Goal: Find contact information: Obtain details needed to contact an individual or organization

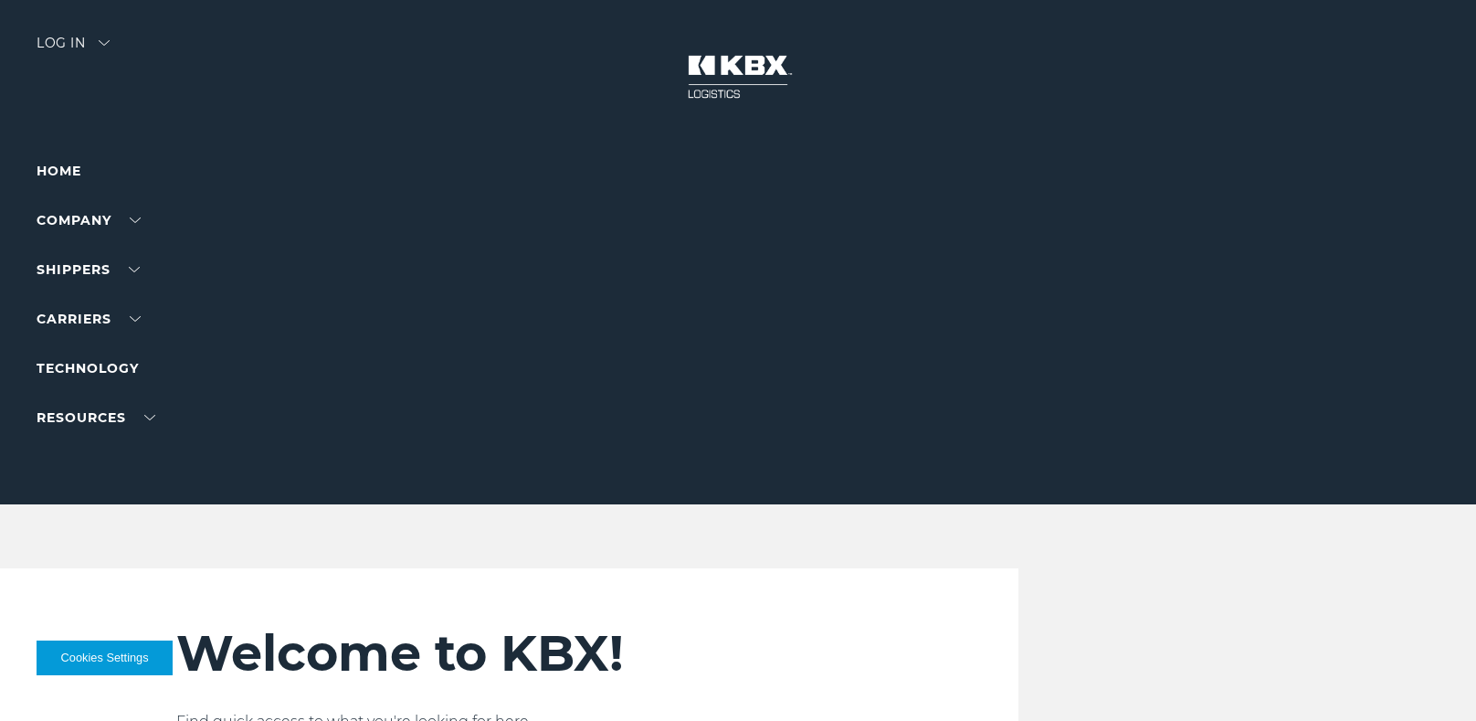
click at [740, 83] on img at bounding box center [738, 77] width 137 height 80
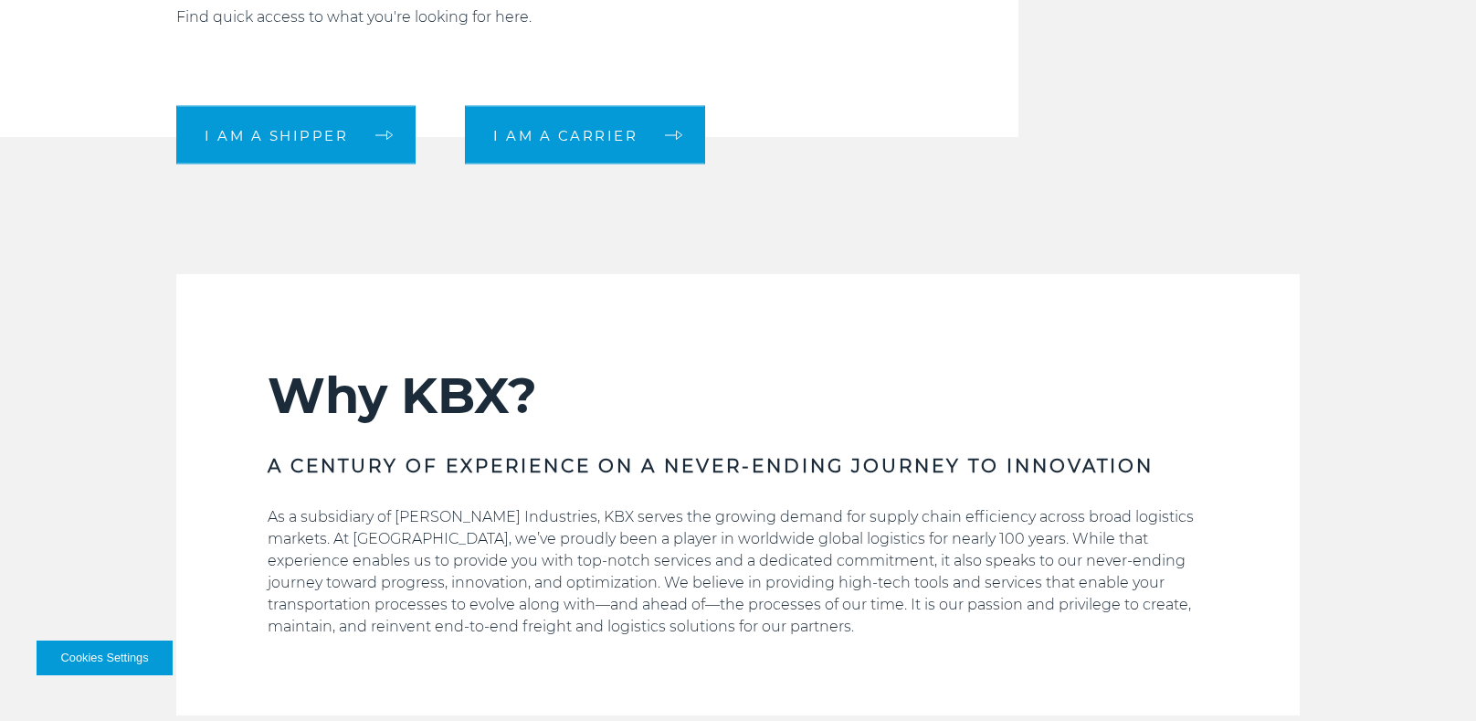
scroll to position [708, 0]
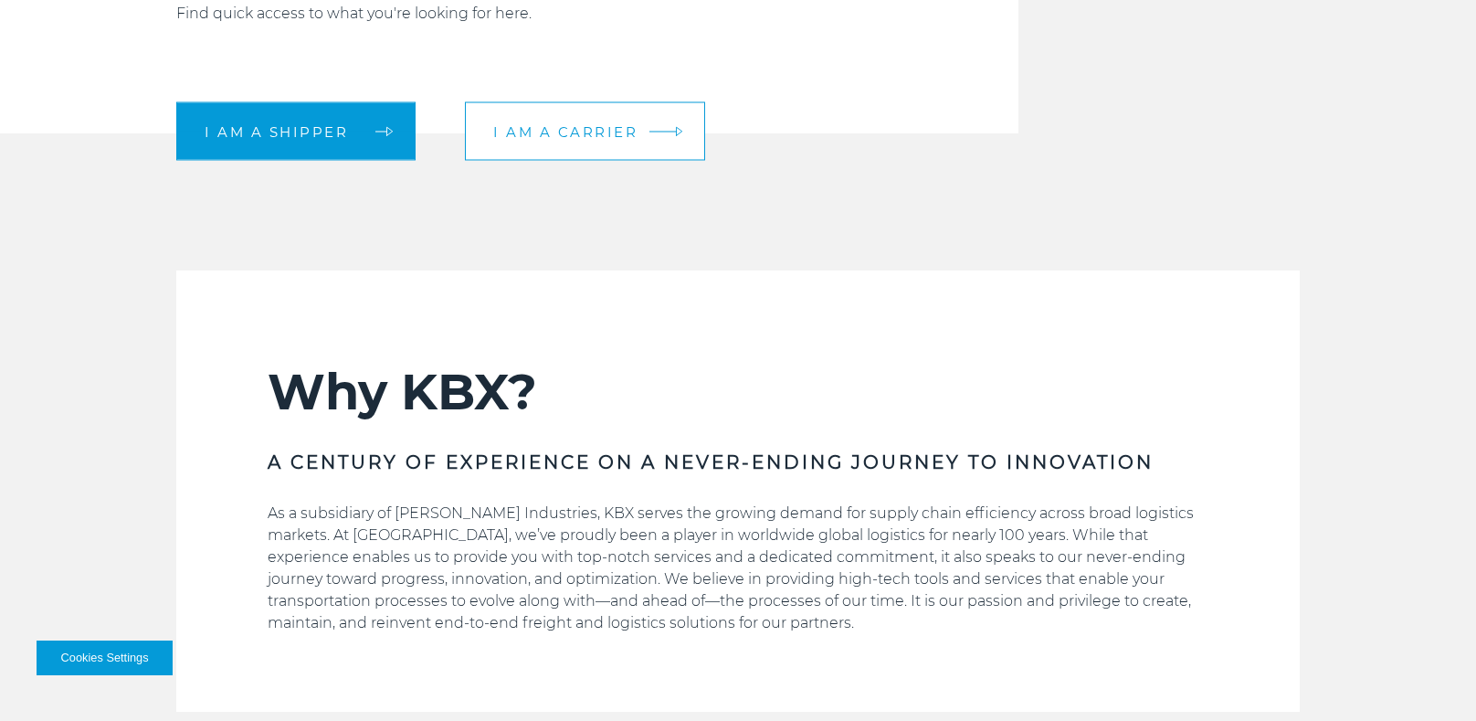
click at [586, 114] on link "I am a carrier" at bounding box center [585, 131] width 240 height 58
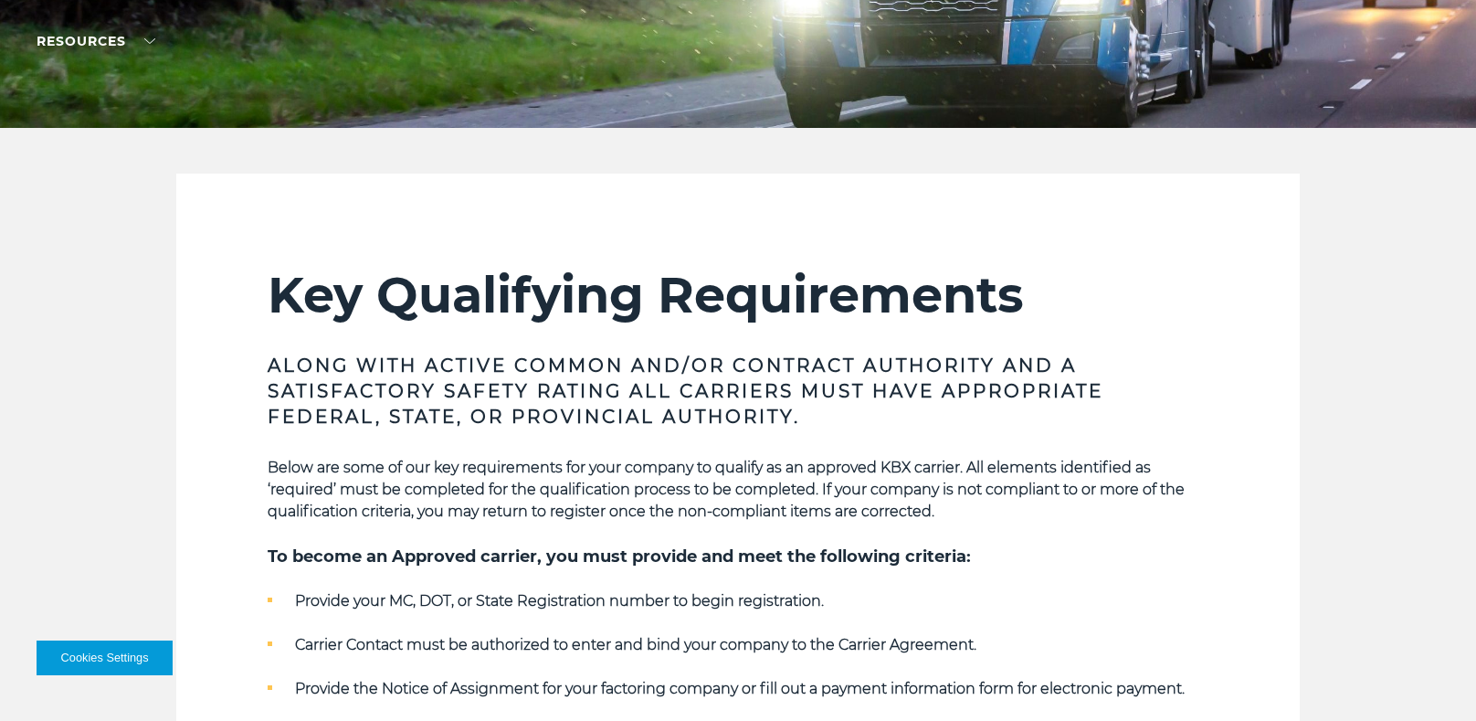
scroll to position [338, 0]
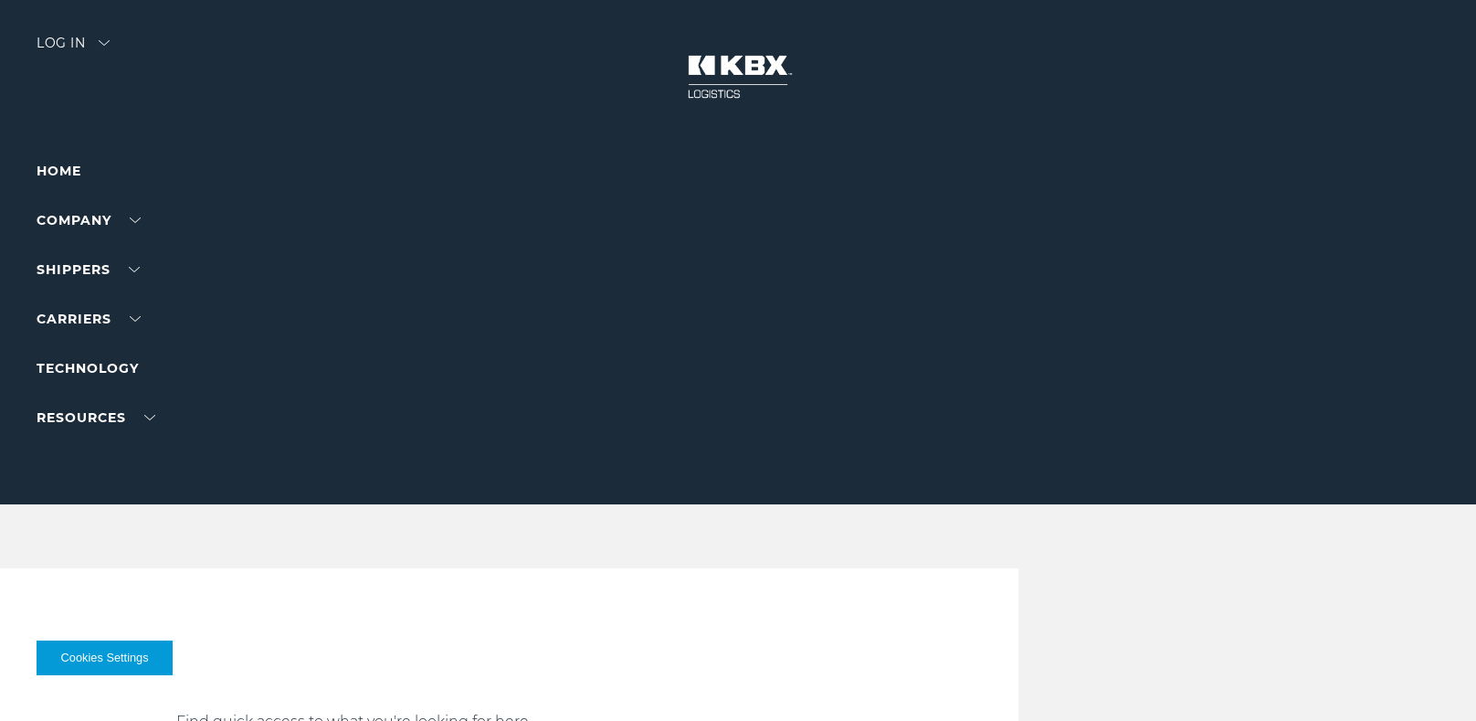
scroll to position [708, 0]
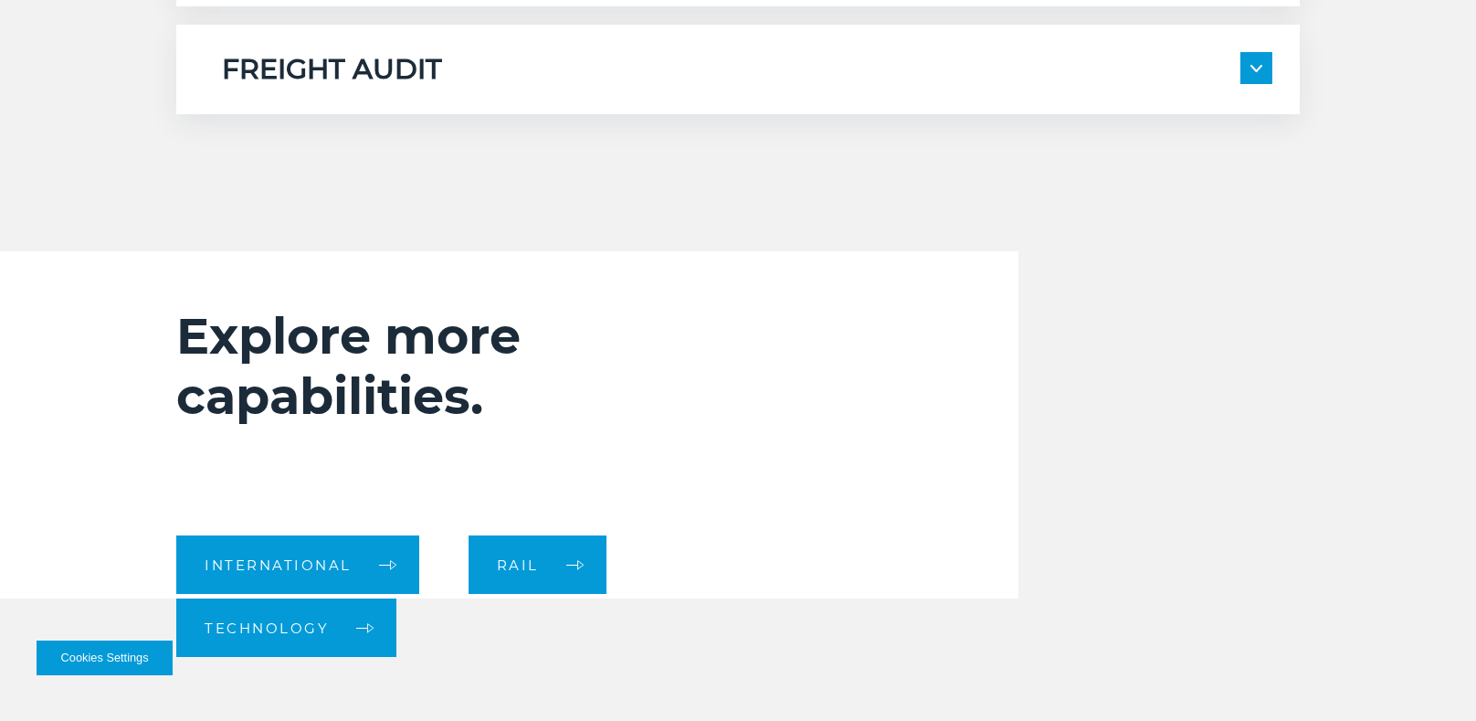
scroll to position [1775, 0]
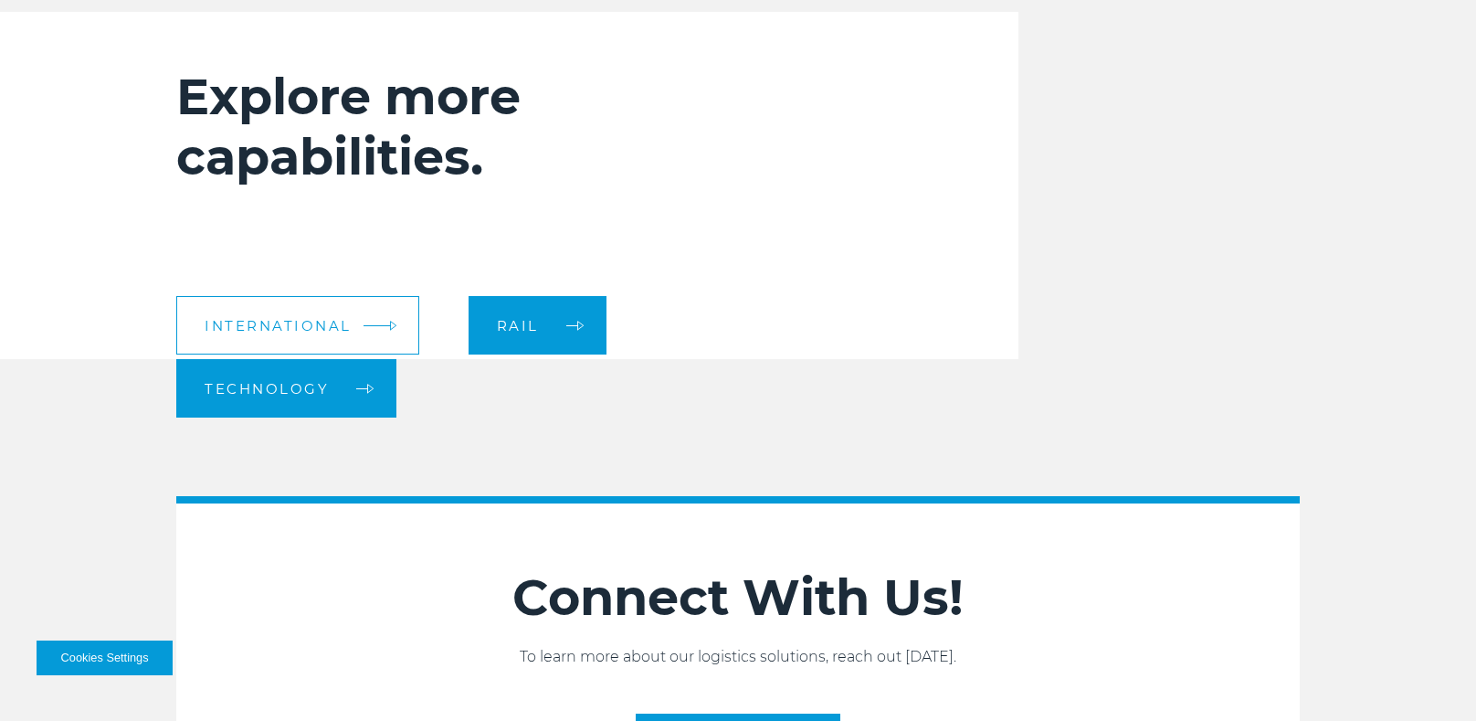
click at [363, 330] on link "International" at bounding box center [297, 325] width 243 height 58
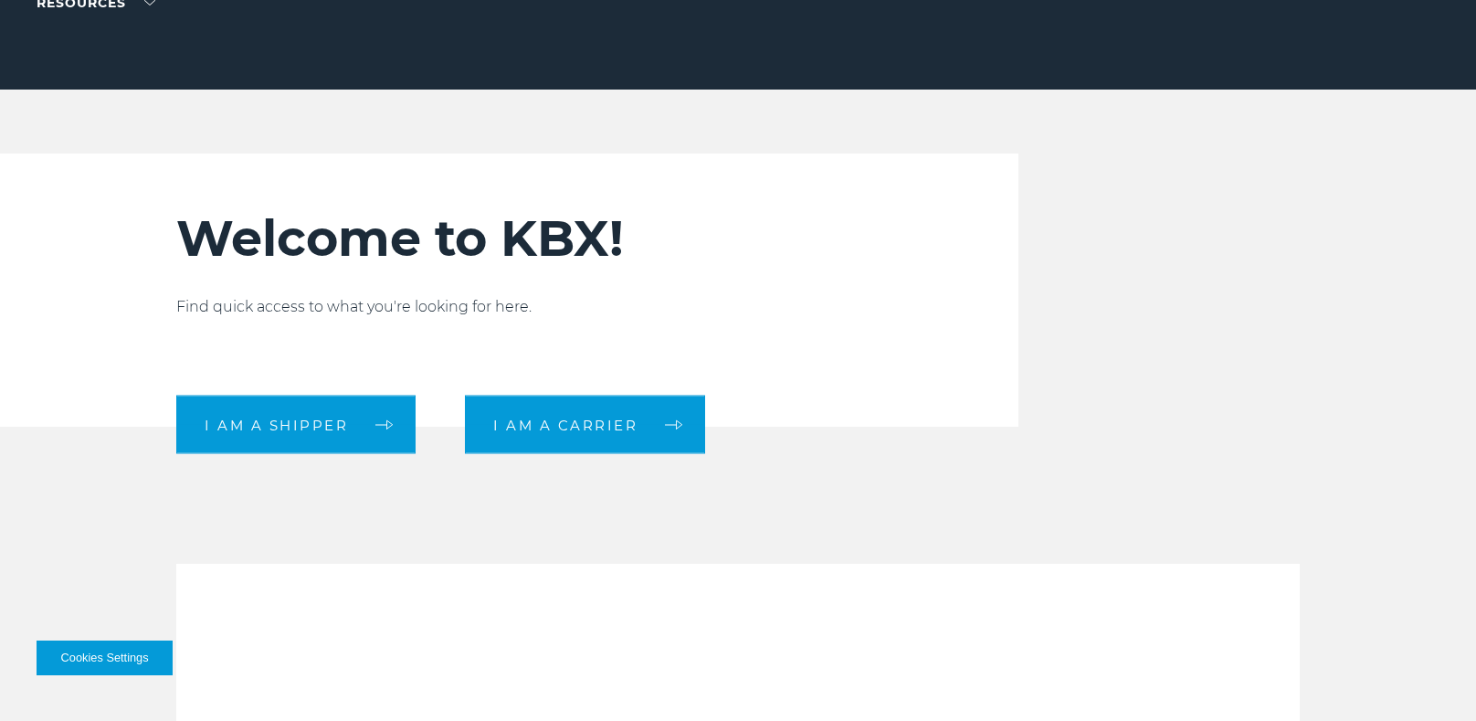
scroll to position [417, 0]
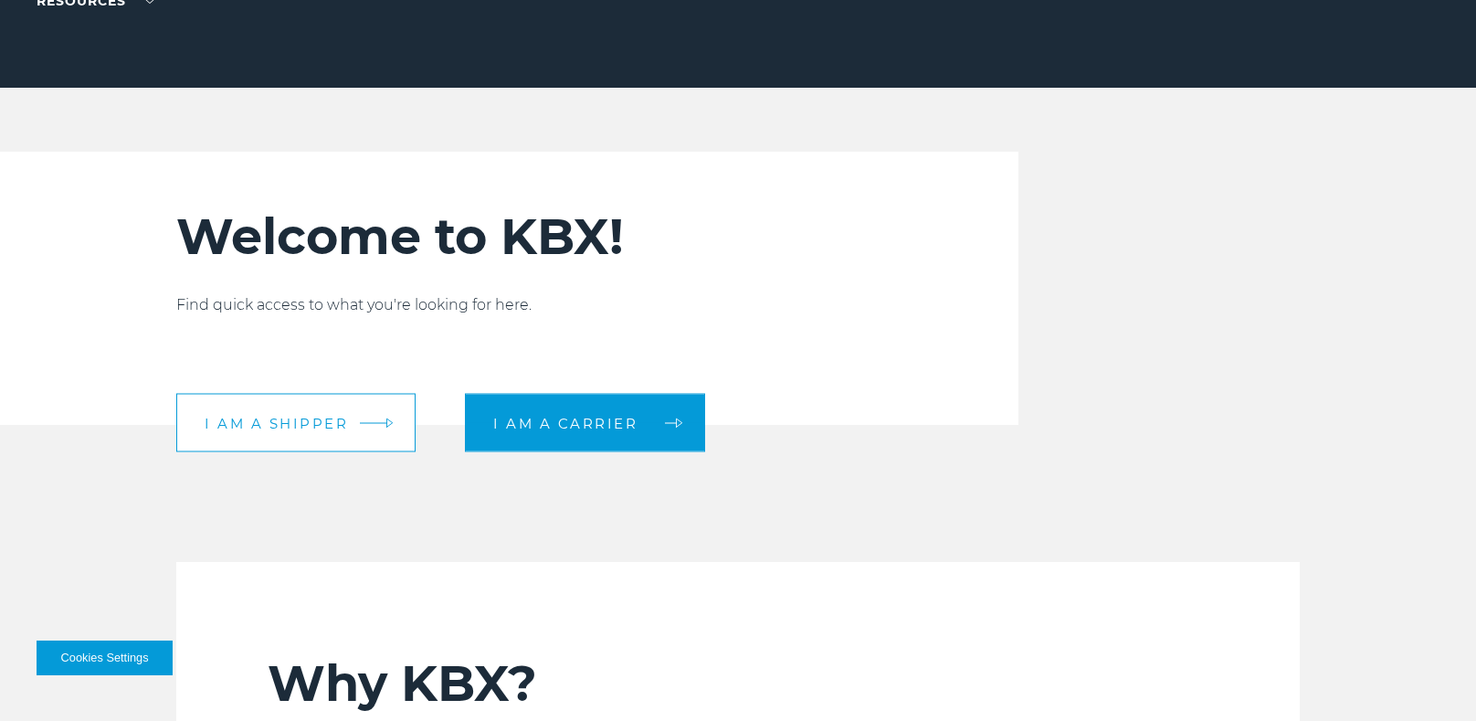
click at [349, 430] on link "I am a shipper" at bounding box center [295, 423] width 239 height 58
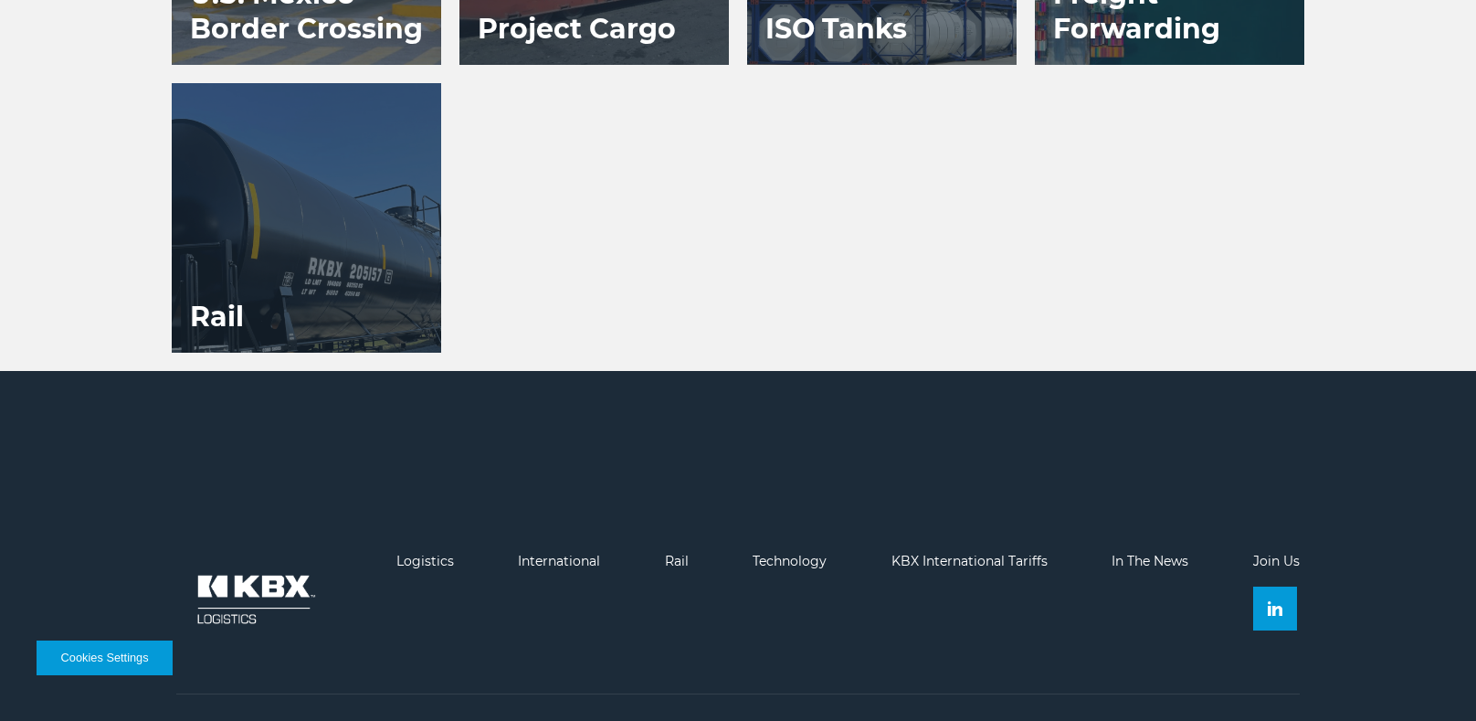
scroll to position [1819, 0]
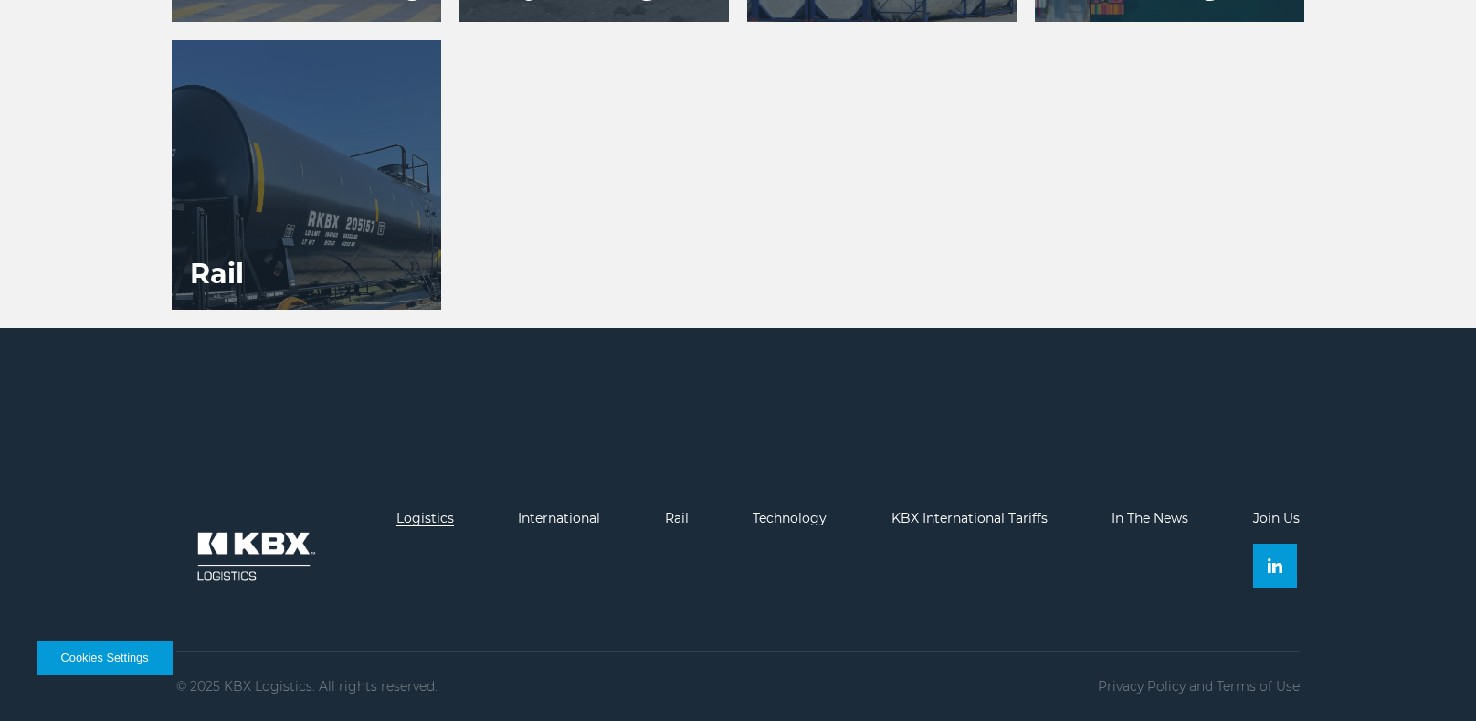
click at [422, 513] on link "Logistics" at bounding box center [426, 518] width 58 height 16
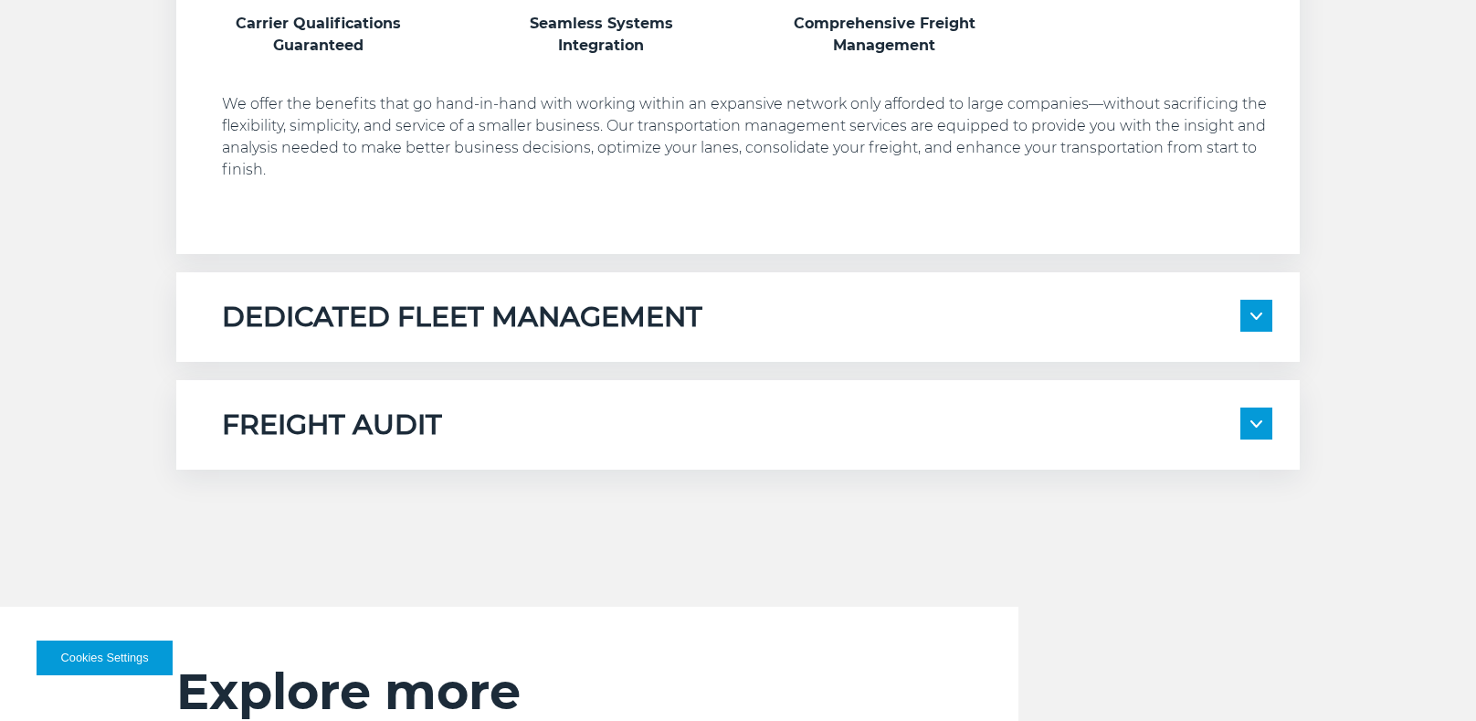
scroll to position [1179, 0]
click at [1246, 301] on span at bounding box center [1257, 317] width 32 height 32
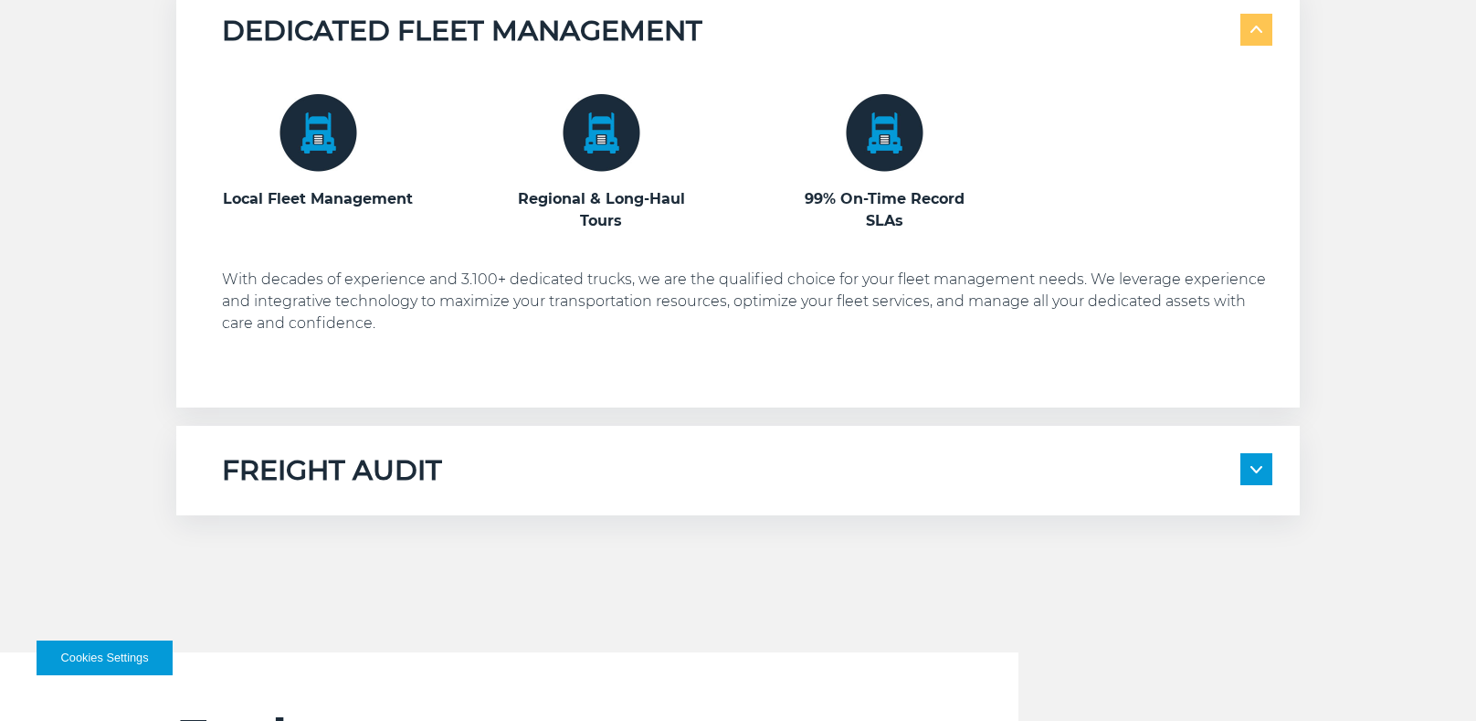
scroll to position [1529, 0]
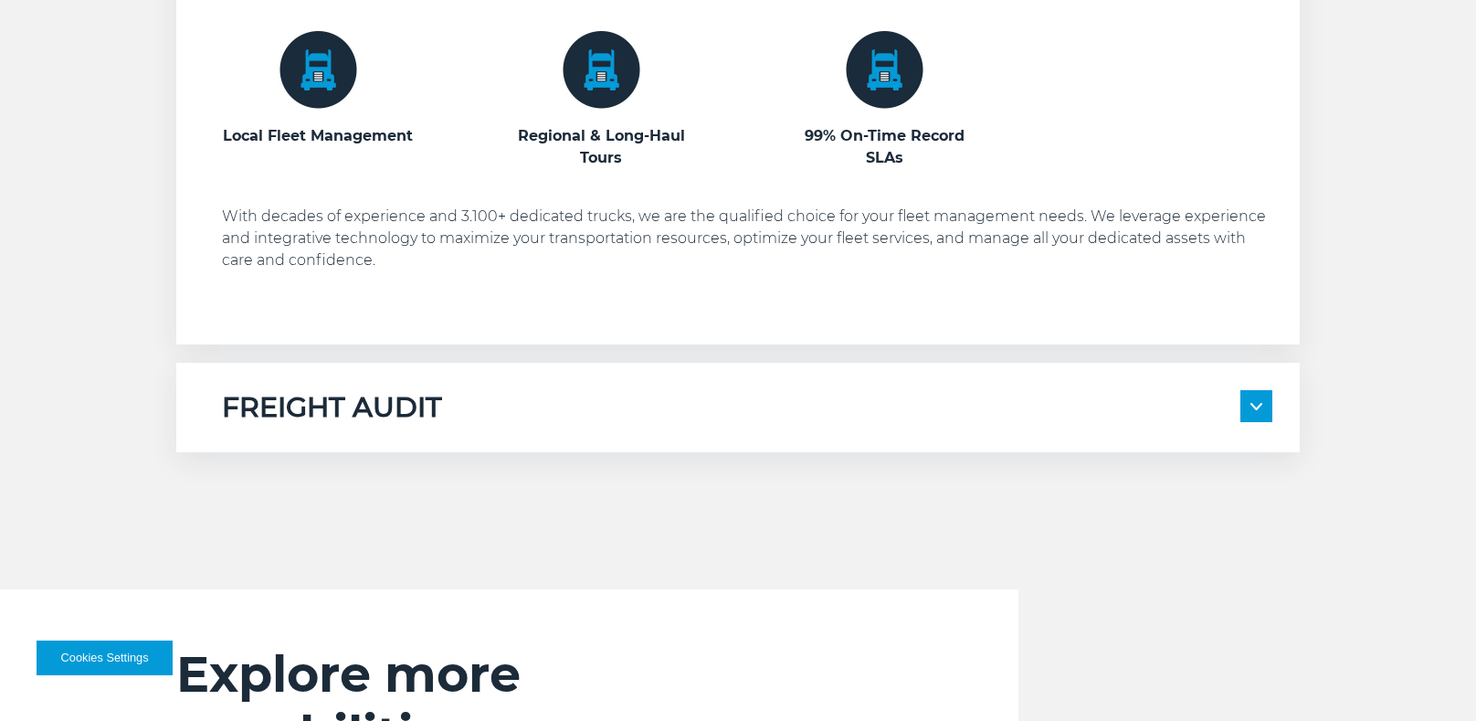
click at [1259, 404] on img at bounding box center [1257, 406] width 12 height 7
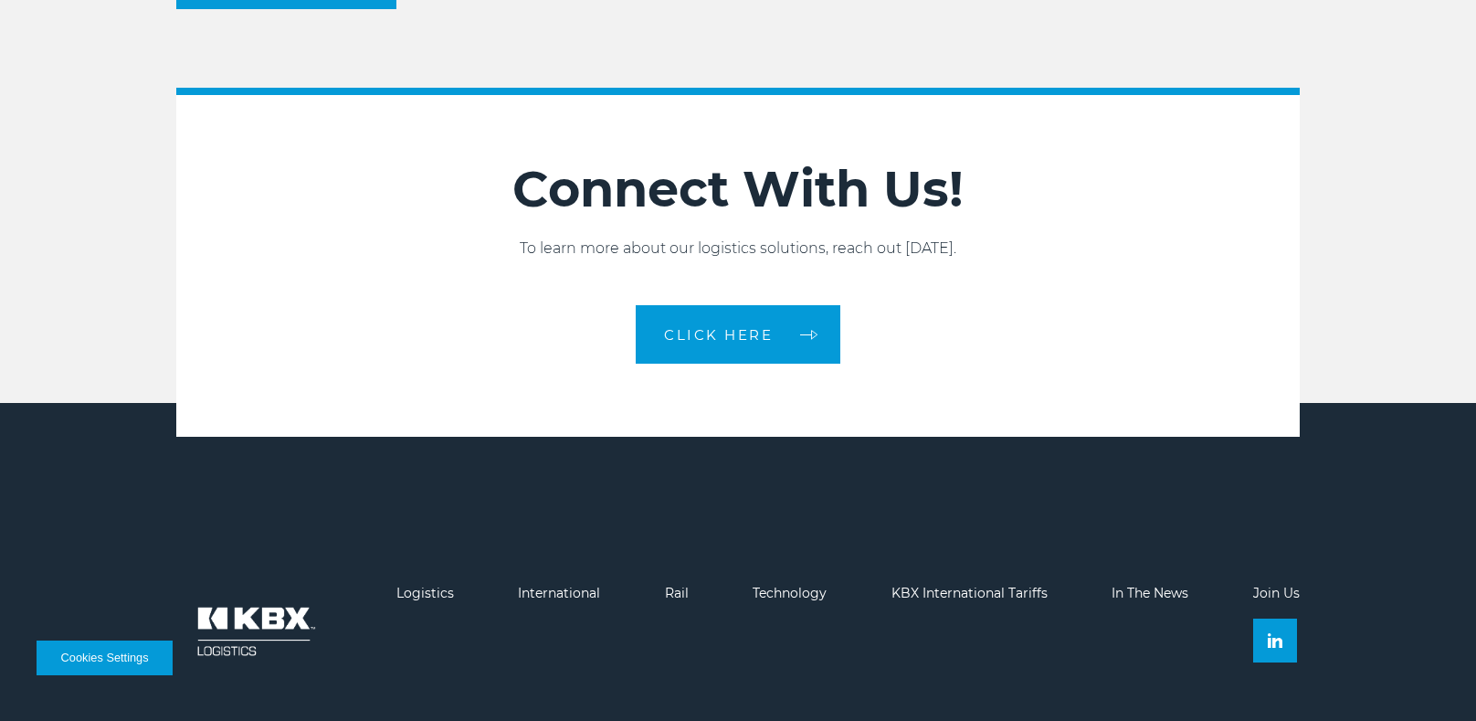
scroll to position [2967, 0]
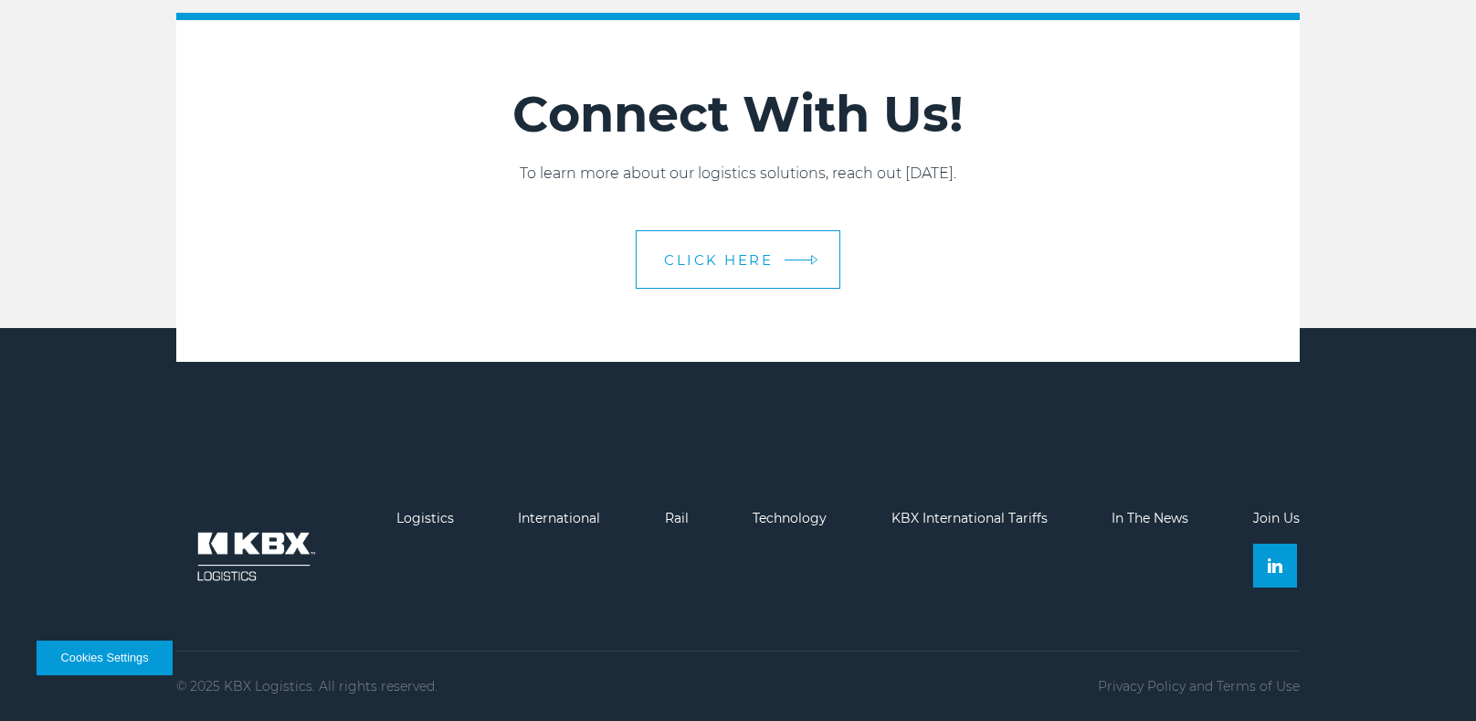
click at [757, 244] on link "CLICK HERE" at bounding box center [738, 259] width 205 height 58
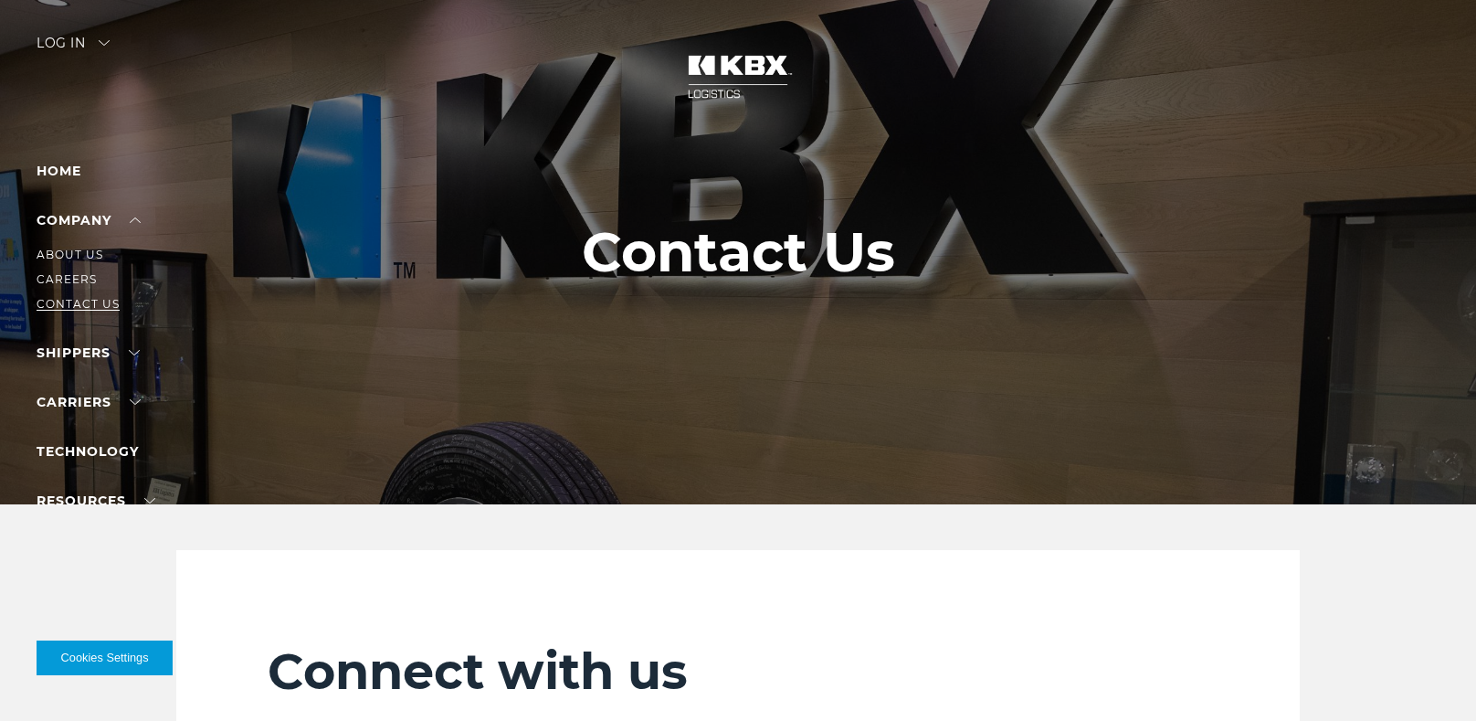
click at [81, 301] on link "Contact Us" at bounding box center [78, 304] width 83 height 14
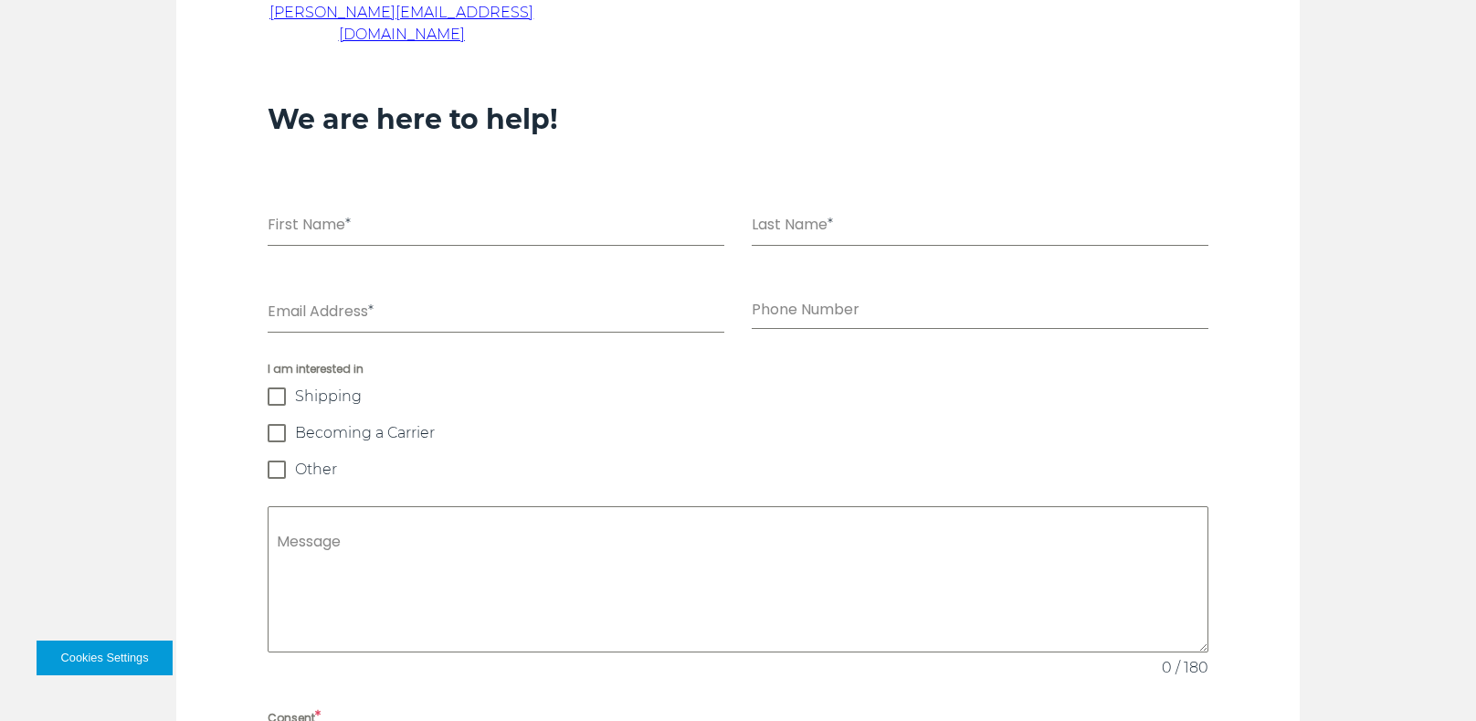
scroll to position [1209, 0]
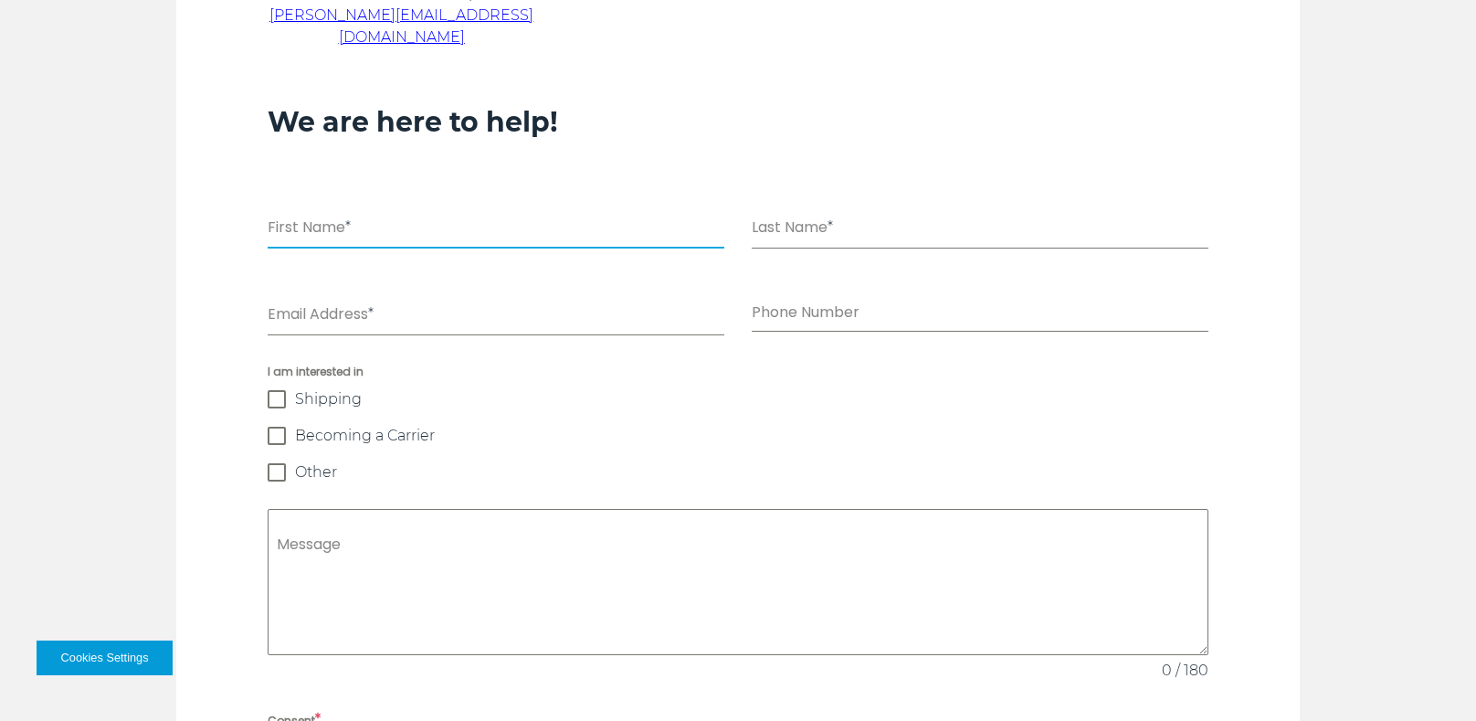
click at [476, 211] on input "First Name *" at bounding box center [496, 229] width 457 height 37
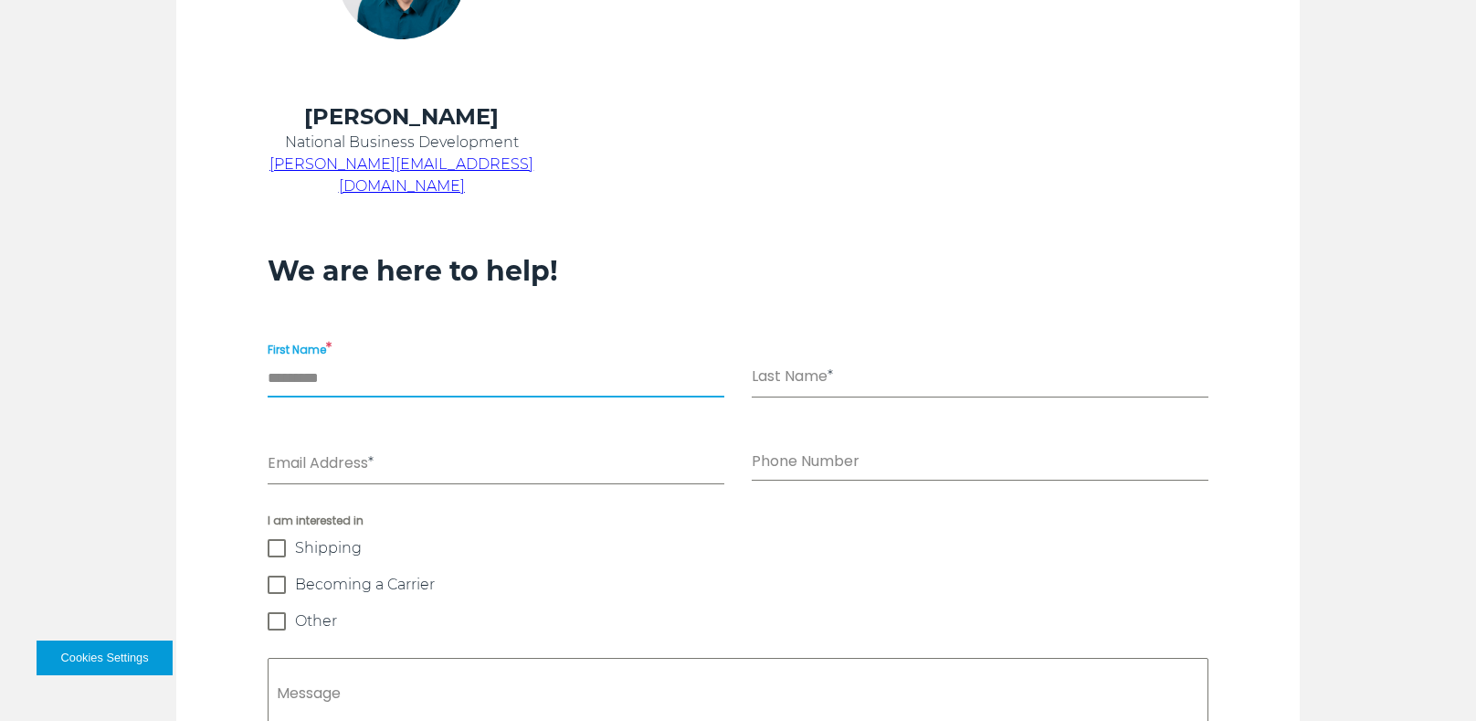
scroll to position [1010, 0]
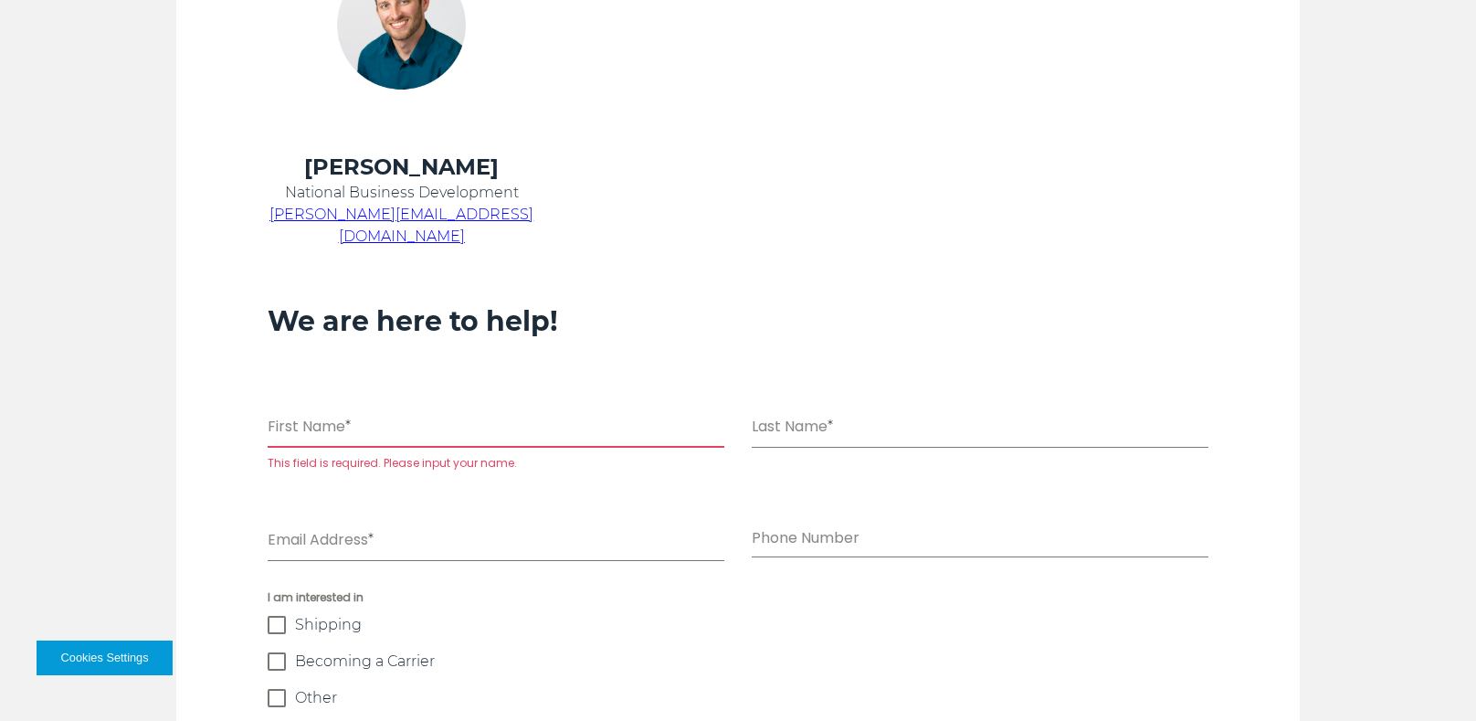
click at [444, 212] on span "[PERSON_NAME][EMAIL_ADDRESS][DOMAIN_NAME]" at bounding box center [402, 225] width 264 height 39
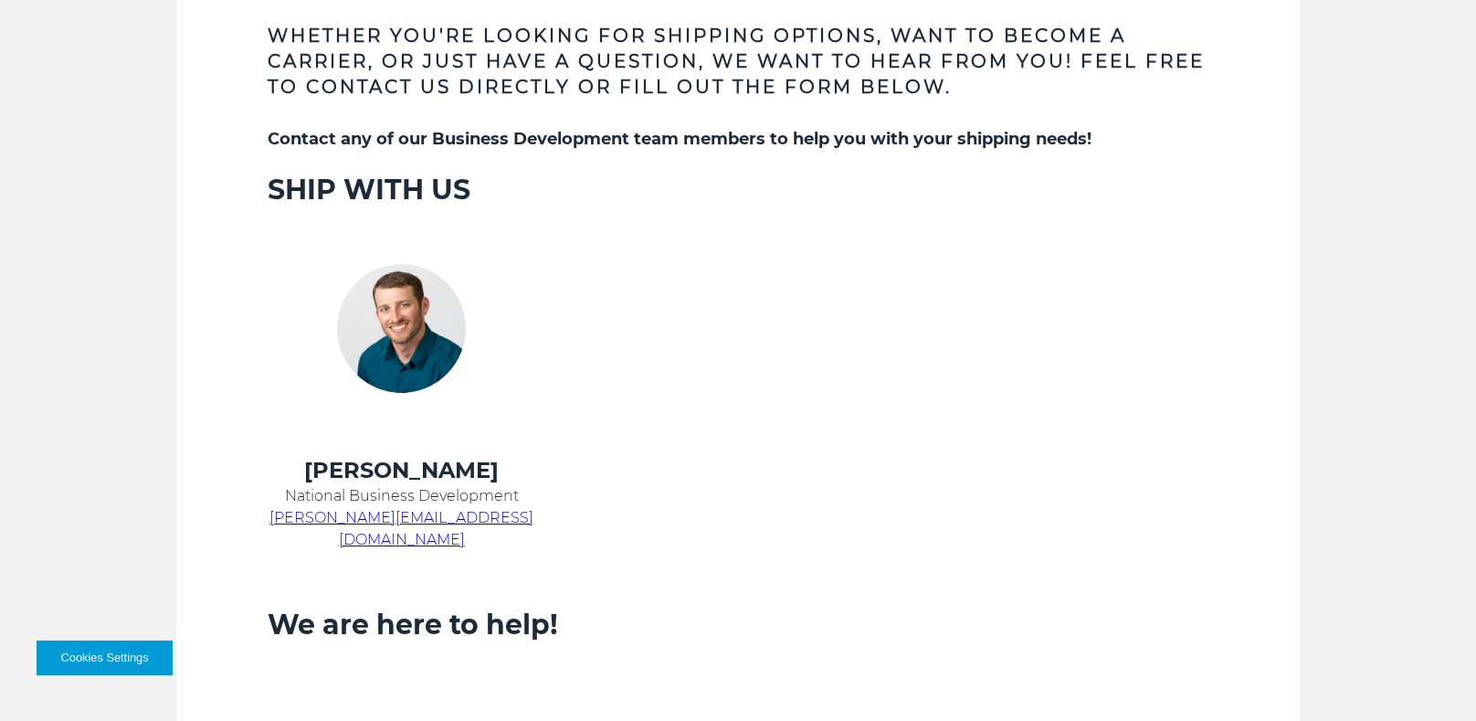
scroll to position [349, 0]
